Goal: Communication & Community: Ask a question

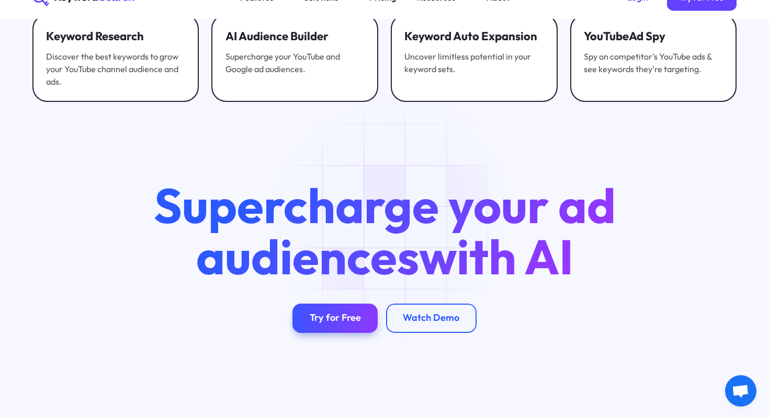
scroll to position [3732, 0]
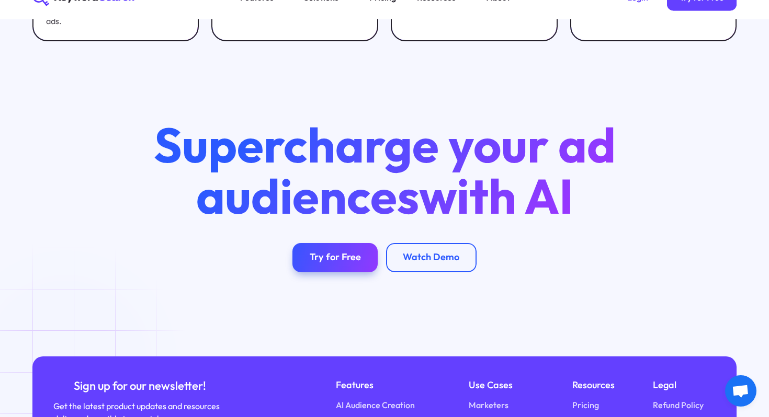
click at [745, 393] on span "Open chat" at bounding box center [740, 392] width 17 height 15
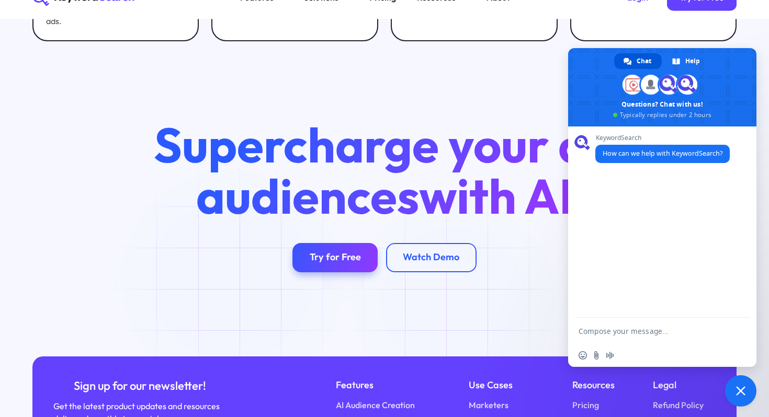
paste textarea "Heey, I would like to know if you are up to some link building collabs(e.g. lin…"
type textarea "Heey, I would like to know if you are up to some link building collabs(e.g. lin…"
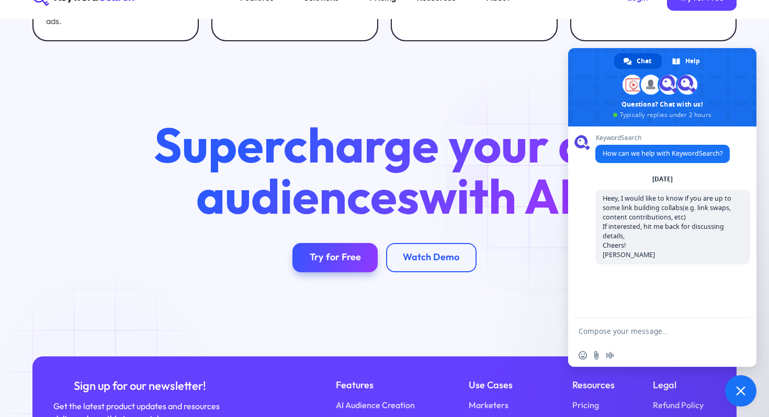
scroll to position [46, 0]
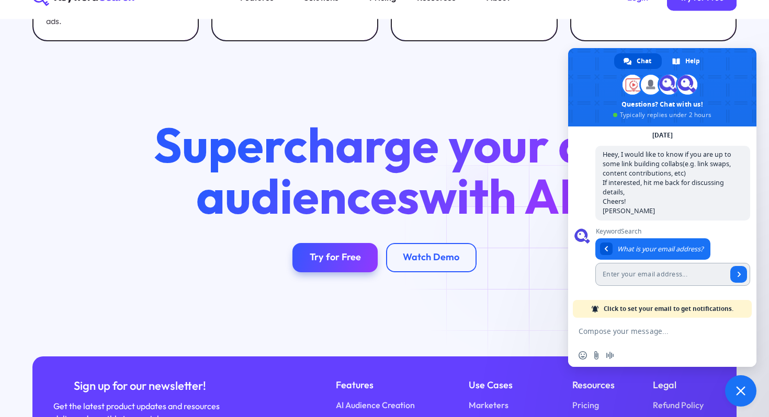
click at [614, 272] on input "Enter your email address..." at bounding box center [661, 274] width 132 height 23
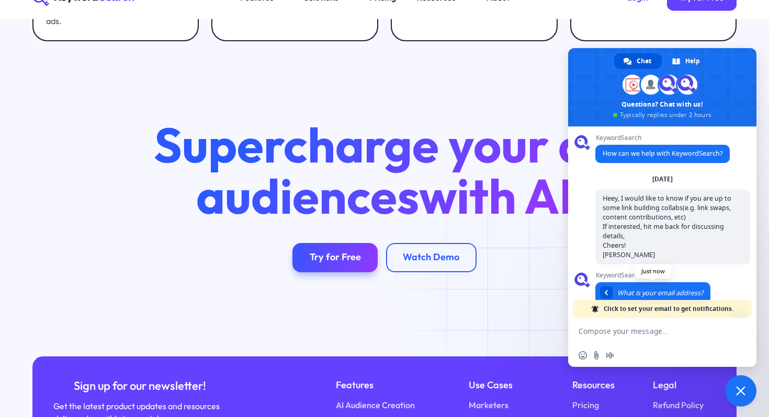
type input "chakhoyan.linkyjuice@gmail.com"
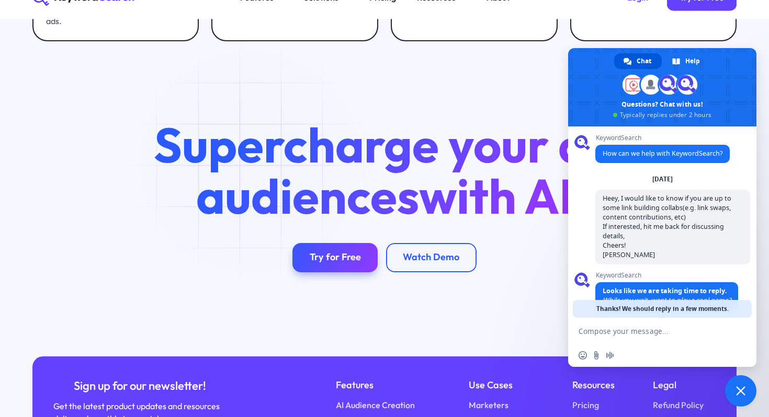
scroll to position [47, 0]
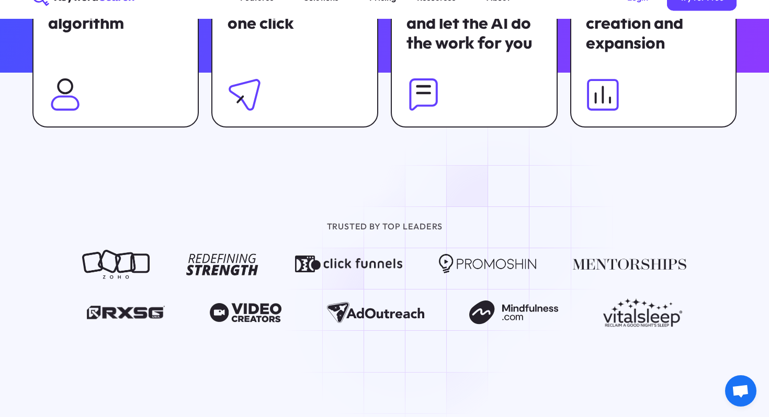
scroll to position [1002, 0]
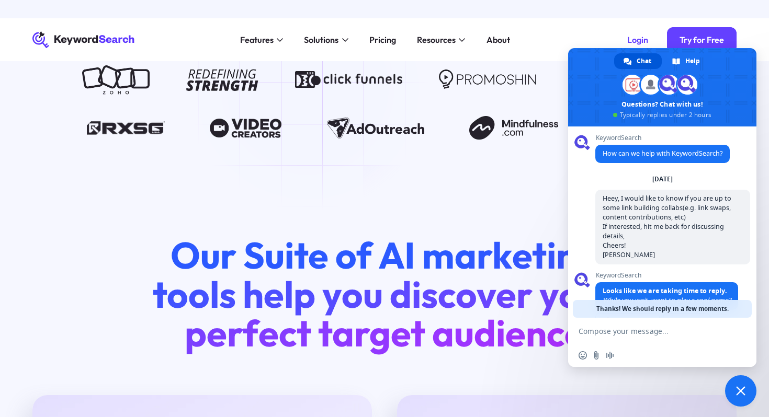
scroll to position [47, 0]
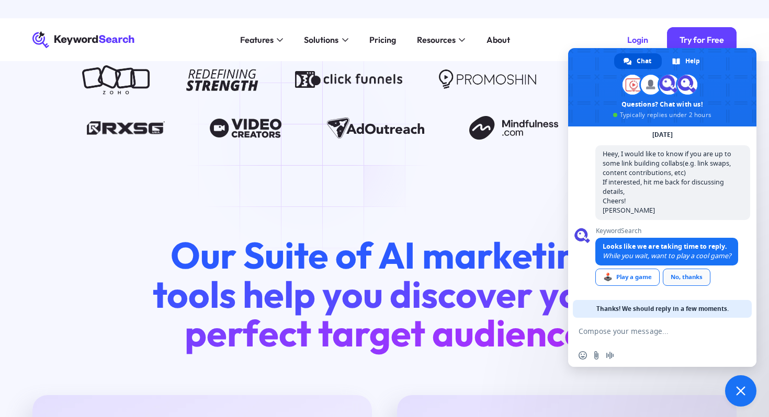
click at [689, 279] on div "No, thanks" at bounding box center [687, 277] width 48 height 17
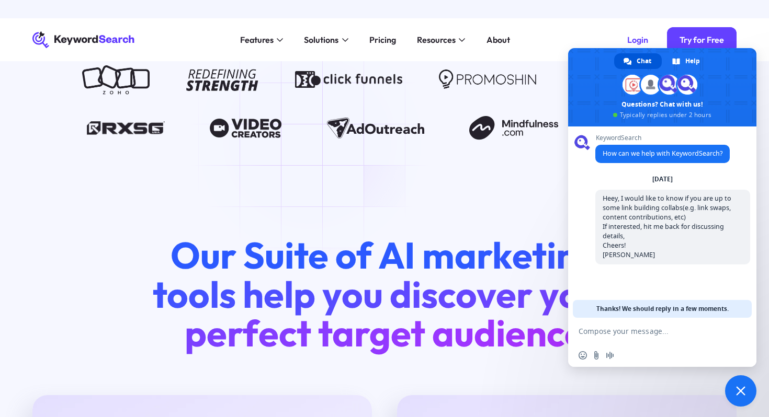
scroll to position [0, 0]
